Goal: Task Accomplishment & Management: Use online tool/utility

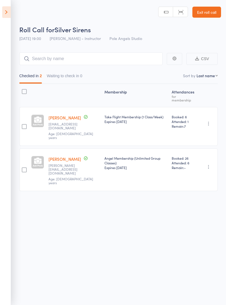
click at [7, 17] on icon at bounding box center [6, 12] width 9 height 12
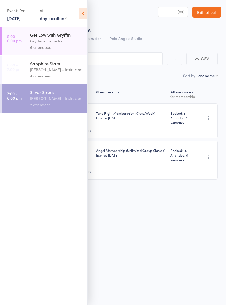
click at [15, 20] on link "[DATE]" at bounding box center [13, 18] width 13 height 6
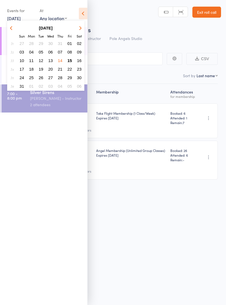
click at [71, 60] on span "15" at bounding box center [69, 60] width 5 height 5
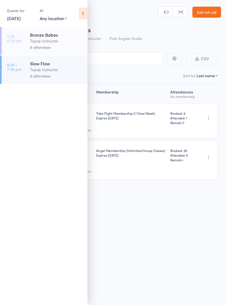
click at [49, 44] on div "Topaz Instructor" at bounding box center [56, 41] width 53 height 6
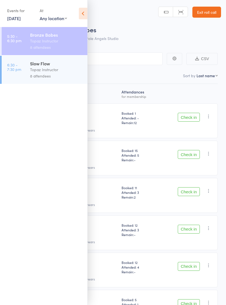
click at [83, 15] on icon at bounding box center [83, 14] width 9 height 12
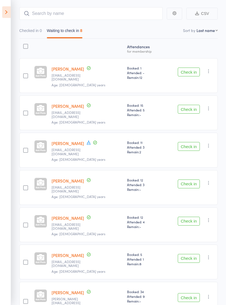
scroll to position [45, 0]
click at [188, 142] on button "Check in" at bounding box center [189, 146] width 22 height 9
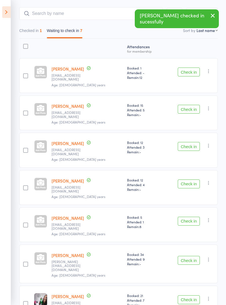
click at [186, 256] on button "Check in" at bounding box center [189, 260] width 22 height 9
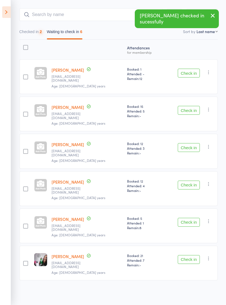
scroll to position [13, 0]
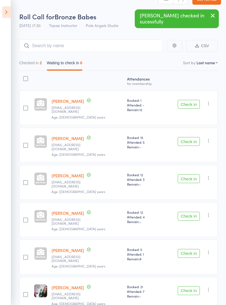
click at [188, 137] on button "Check in" at bounding box center [189, 141] width 22 height 9
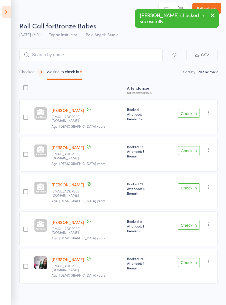
scroll to position [4, 0]
click at [186, 110] on button "Check in" at bounding box center [189, 113] width 22 height 9
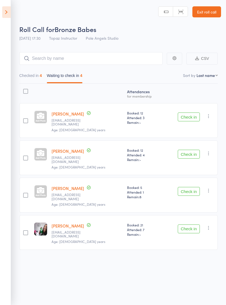
click at [190, 150] on button "Check in" at bounding box center [189, 154] width 22 height 9
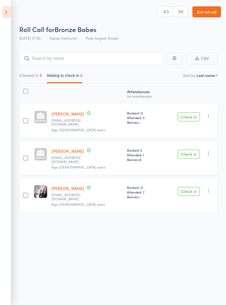
click at [2, 12] on icon at bounding box center [6, 12] width 9 height 12
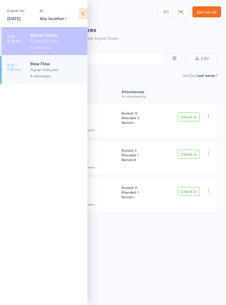
click at [18, 67] on time "6:30 - 7:30 pm" at bounding box center [14, 67] width 14 height 9
click at [55, 68] on div "Topaz Instructor" at bounding box center [56, 69] width 53 height 6
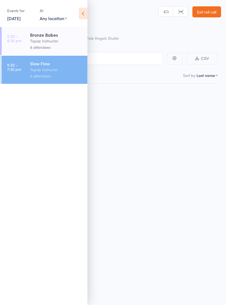
click at [50, 76] on div "8 attendees" at bounding box center [56, 76] width 53 height 6
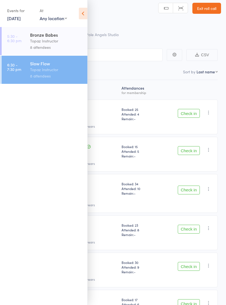
click at [84, 12] on icon at bounding box center [83, 14] width 9 height 12
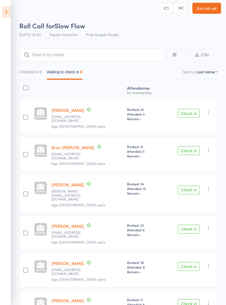
click at [187, 138] on div "Check in Check in Send message Add Note Remove [PERSON_NAME] absent" at bounding box center [190, 154] width 55 height 35
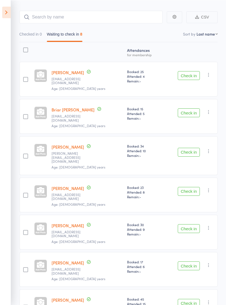
scroll to position [42, 0]
click at [191, 108] on button "Check in" at bounding box center [189, 112] width 22 height 9
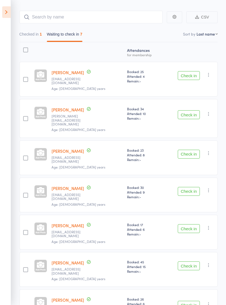
scroll to position [50, 0]
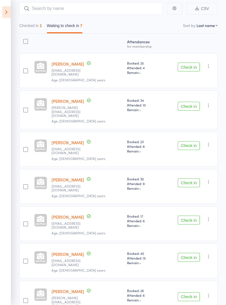
click at [187, 292] on button "Check in" at bounding box center [189, 296] width 22 height 9
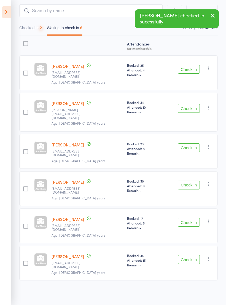
scroll to position [17, 0]
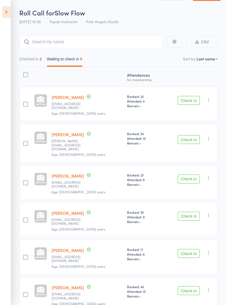
click at [186, 93] on div "Check in Check in Send message Add Note Remove [PERSON_NAME] absent" at bounding box center [190, 103] width 55 height 35
click at [189, 101] on button "Check in" at bounding box center [189, 100] width 22 height 9
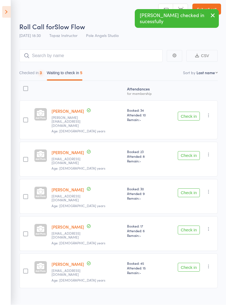
scroll to position [4, 0]
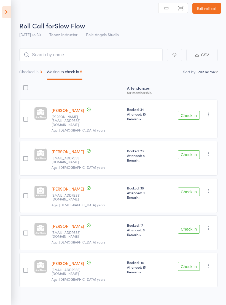
click at [185, 151] on button "Check in" at bounding box center [189, 154] width 22 height 9
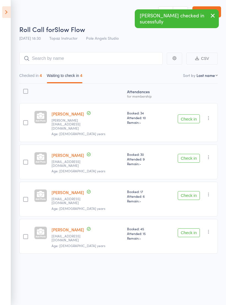
click at [191, 154] on button "Check in" at bounding box center [189, 158] width 22 height 9
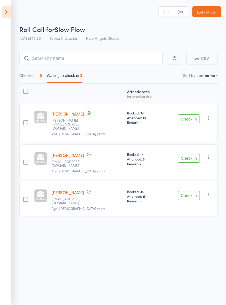
click at [180, 191] on button "Check in" at bounding box center [189, 195] width 22 height 9
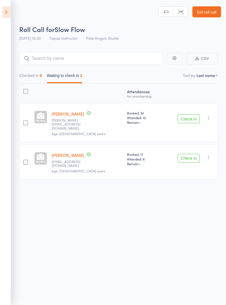
click at [192, 154] on button "Check in" at bounding box center [189, 158] width 22 height 9
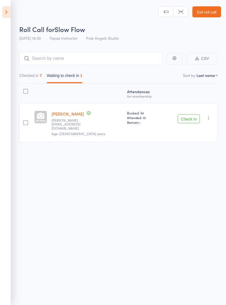
click at [189, 108] on div "Check in Check in Send message Add Note Remove [PERSON_NAME] absent" at bounding box center [190, 122] width 55 height 39
click at [191, 114] on button "Check in" at bounding box center [189, 118] width 22 height 9
click at [186, 114] on button "Check in" at bounding box center [189, 118] width 22 height 9
